Goal: Check status: Check status

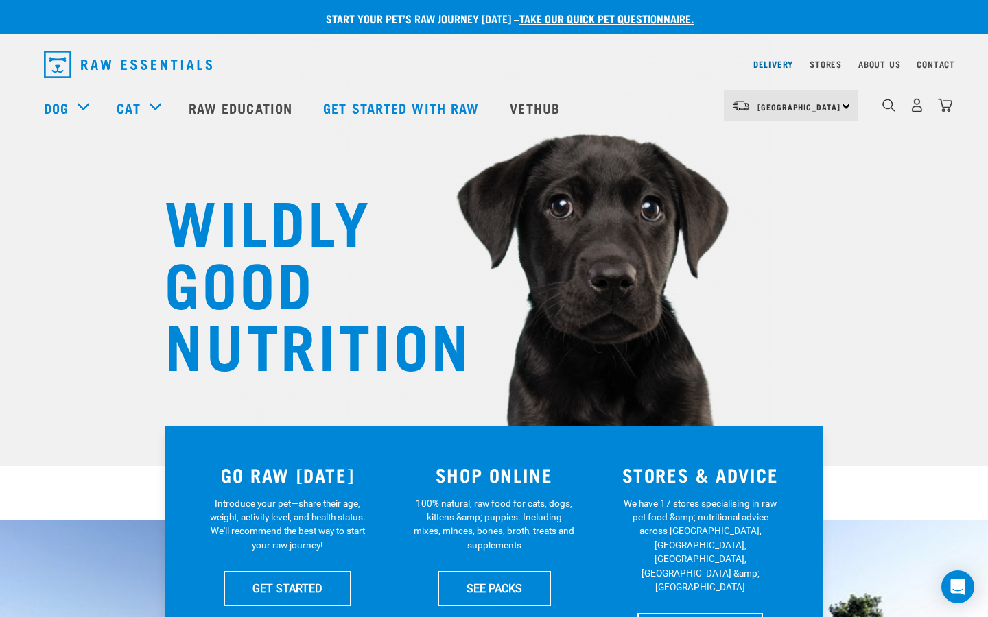
click at [780, 67] on link "Delivery" at bounding box center [773, 64] width 40 height 5
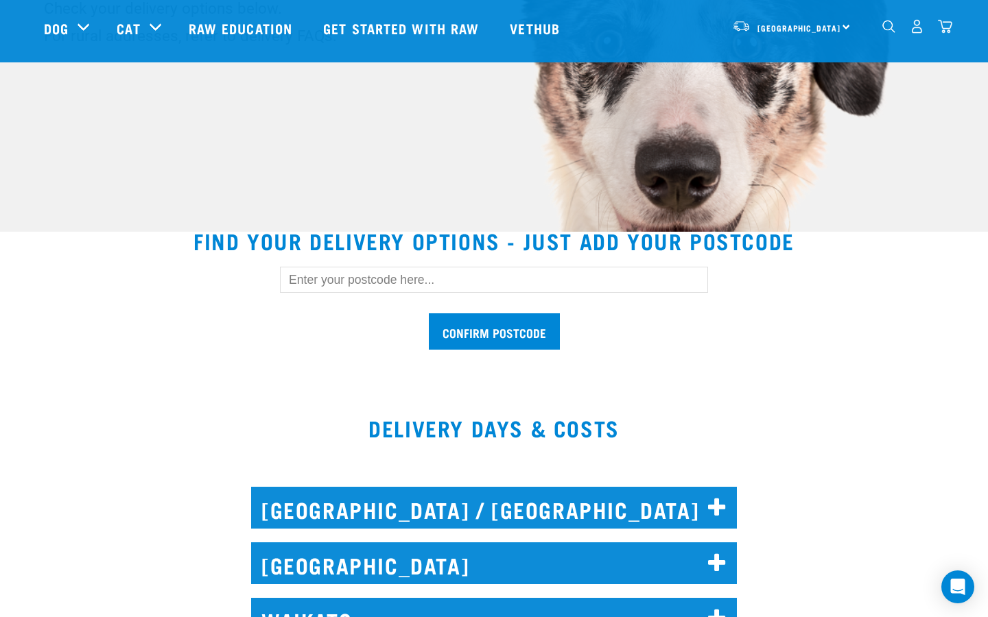
scroll to position [260, 0]
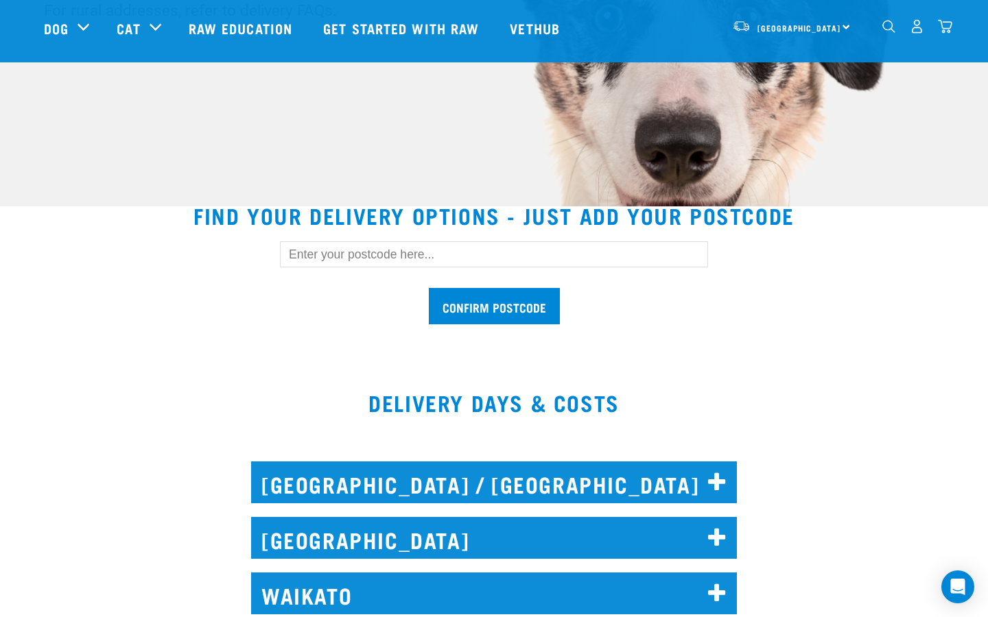
click at [440, 256] on input "text" at bounding box center [494, 254] width 428 height 26
paste input "0940"
type input "0940"
click at [489, 295] on input "Confirm postcode" at bounding box center [494, 306] width 131 height 36
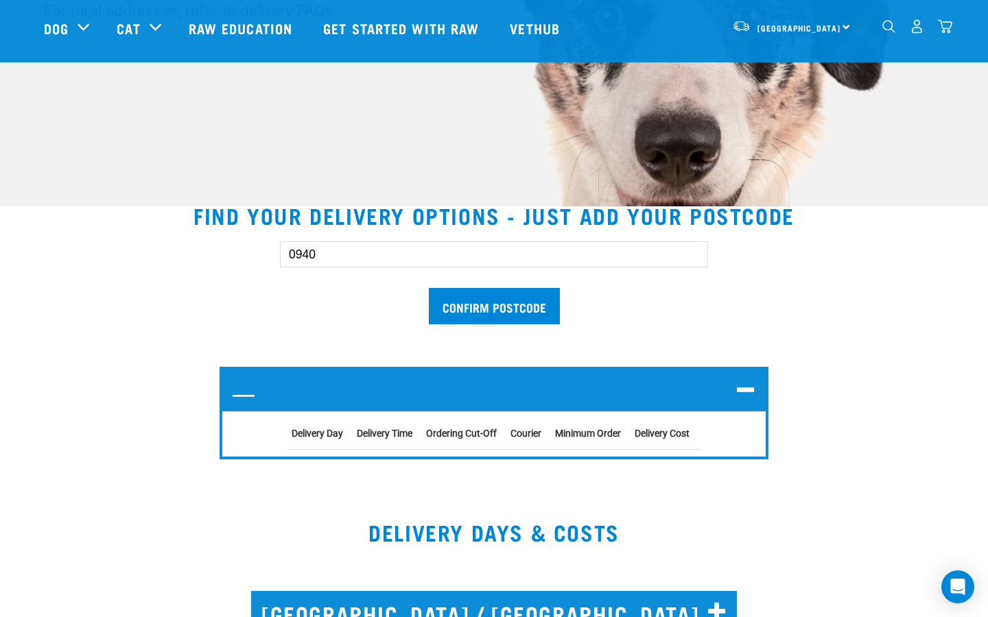
click at [239, 395] on h2 "—" at bounding box center [493, 391] width 543 height 42
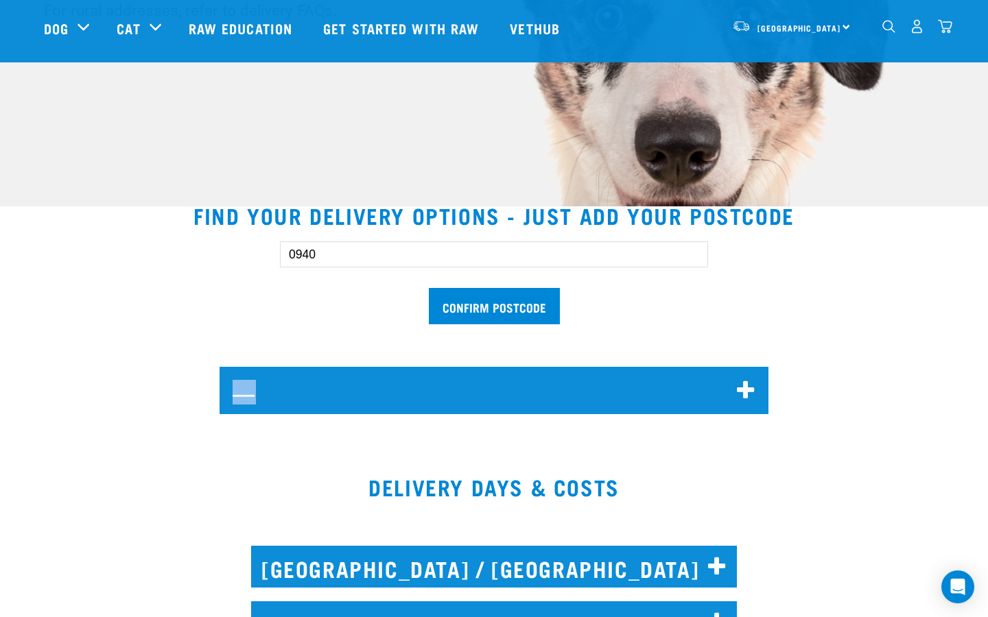
click at [239, 395] on h2 "—" at bounding box center [493, 391] width 543 height 42
